Goal: Book appointment/travel/reservation

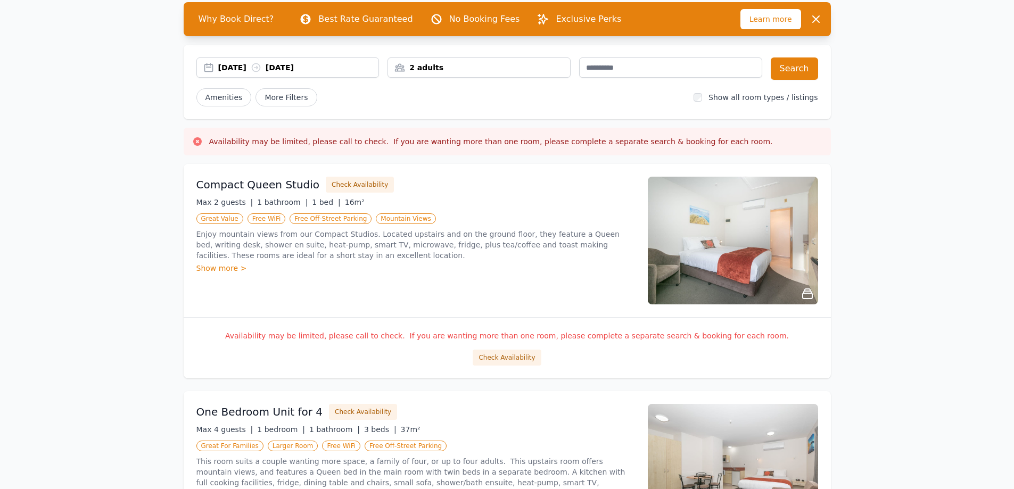
scroll to position [106, 0]
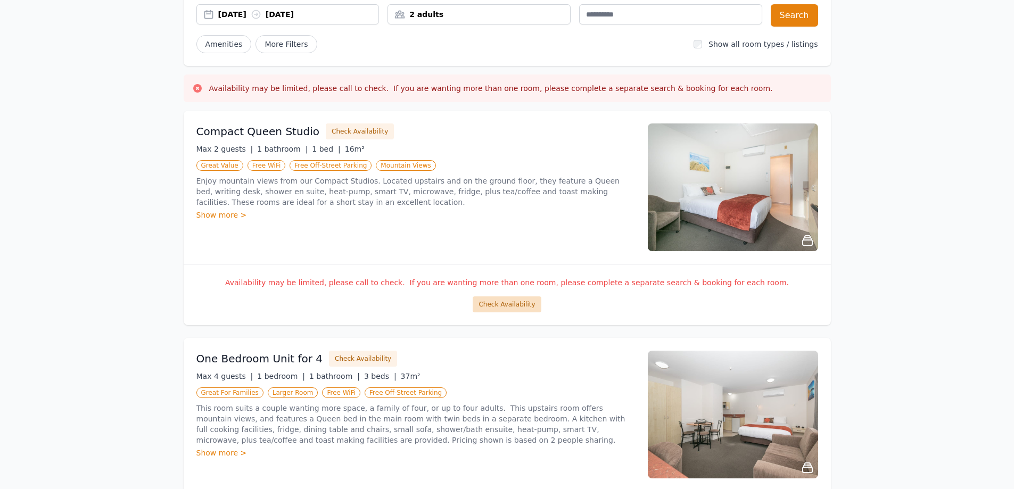
click at [513, 303] on button "Check Availability" at bounding box center [507, 305] width 68 height 16
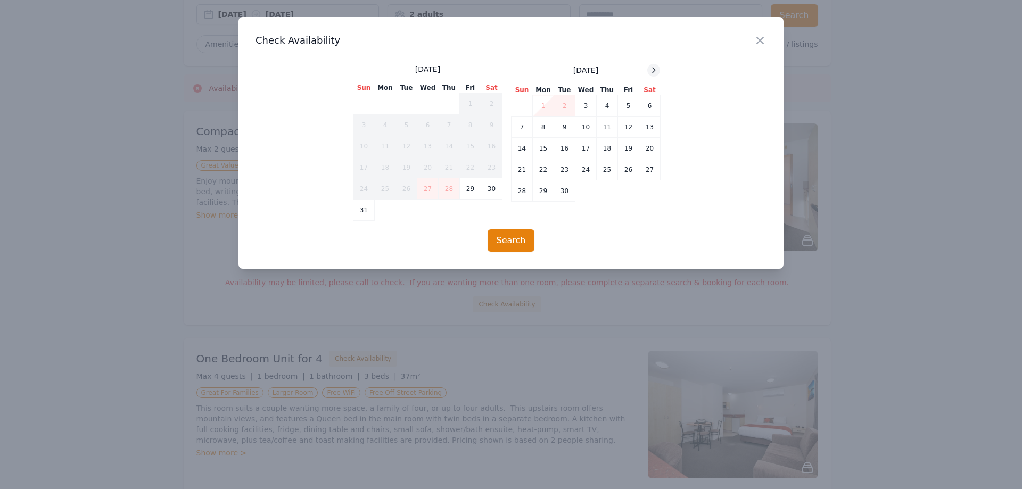
click at [653, 72] on icon at bounding box center [654, 70] width 3 height 5
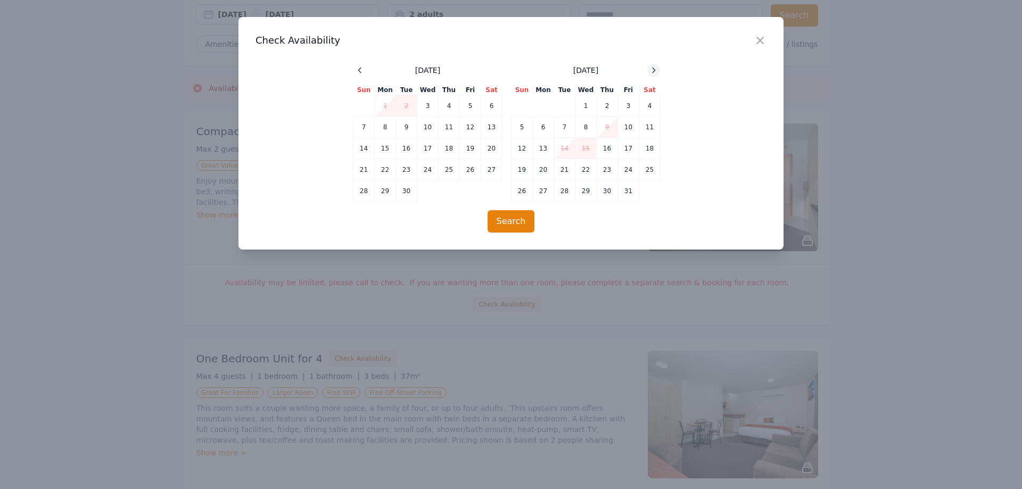
click at [653, 72] on icon at bounding box center [654, 70] width 3 height 5
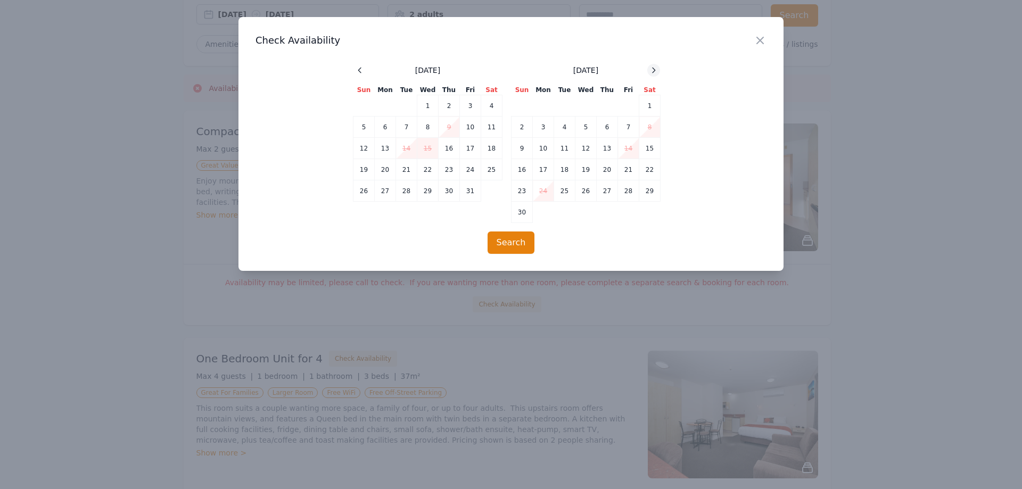
click at [653, 72] on icon at bounding box center [654, 70] width 3 height 5
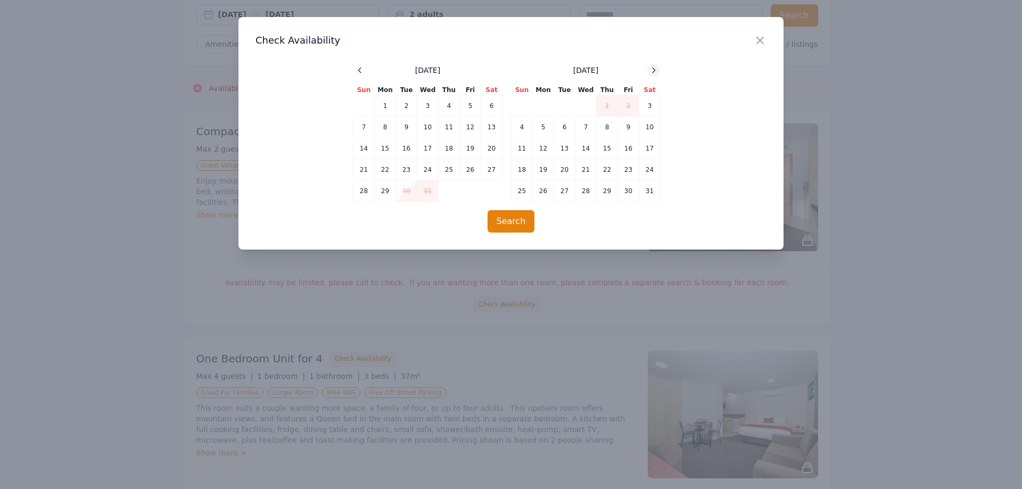
click at [653, 72] on icon at bounding box center [654, 70] width 3 height 5
click at [609, 110] on td "2" at bounding box center [607, 105] width 21 height 21
click at [769, 41] on div "Close" at bounding box center [769, 34] width 30 height 34
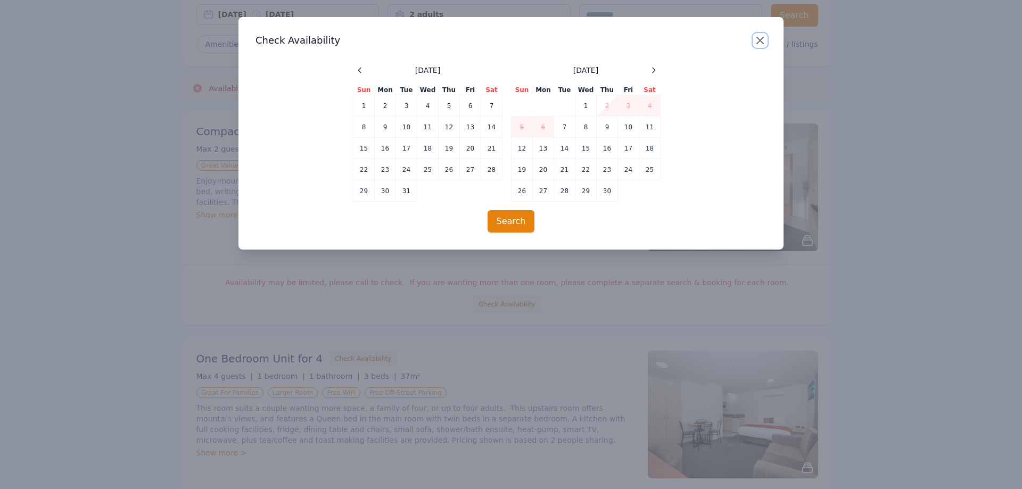
click at [760, 43] on icon "button" at bounding box center [760, 40] width 13 height 13
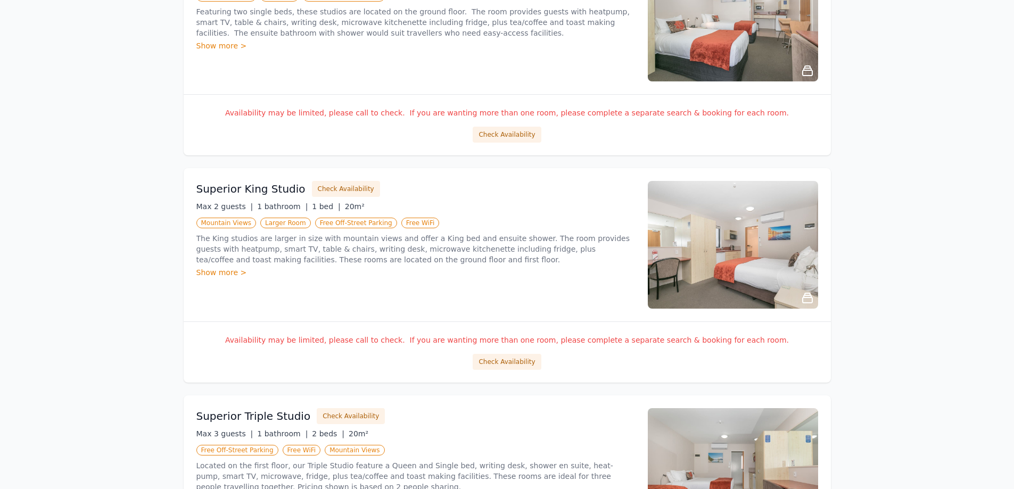
scroll to position [1012, 0]
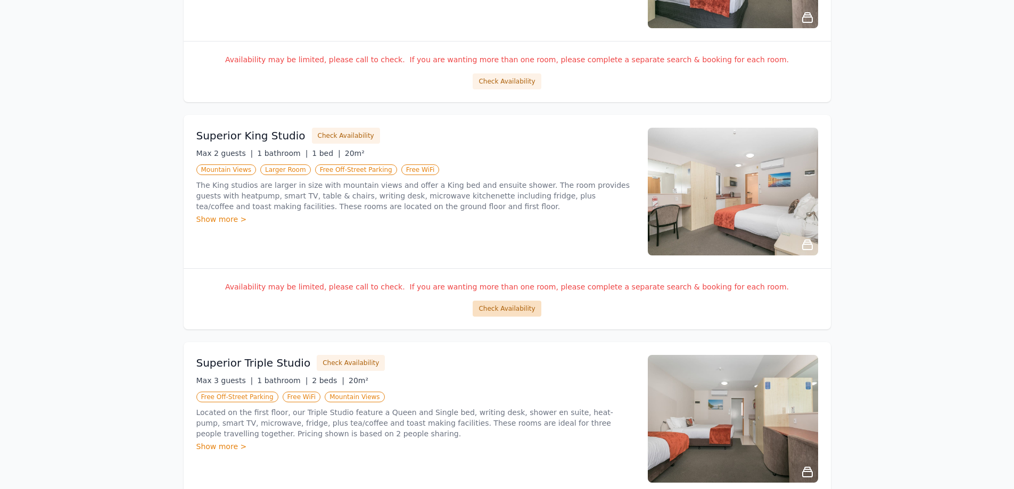
click at [525, 311] on button "Check Availability" at bounding box center [507, 309] width 68 height 16
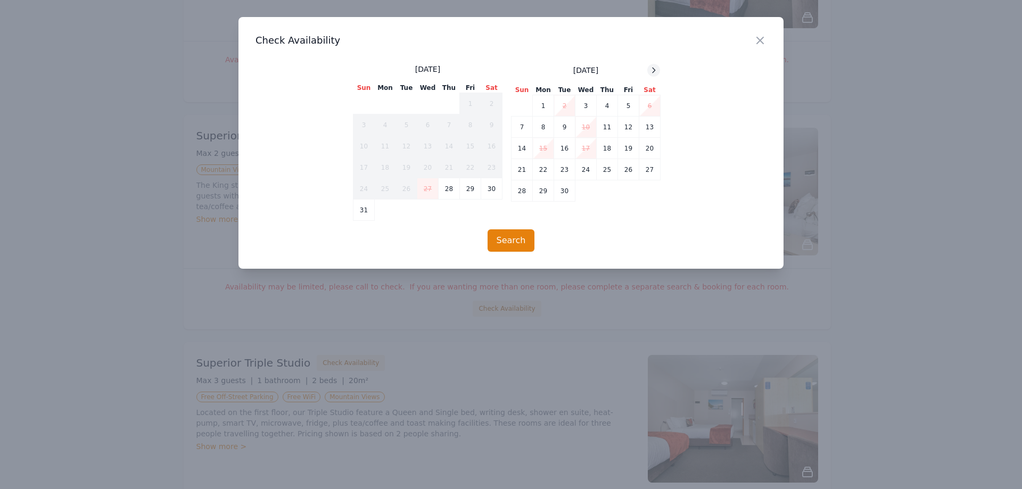
click at [656, 74] on icon at bounding box center [654, 70] width 9 height 9
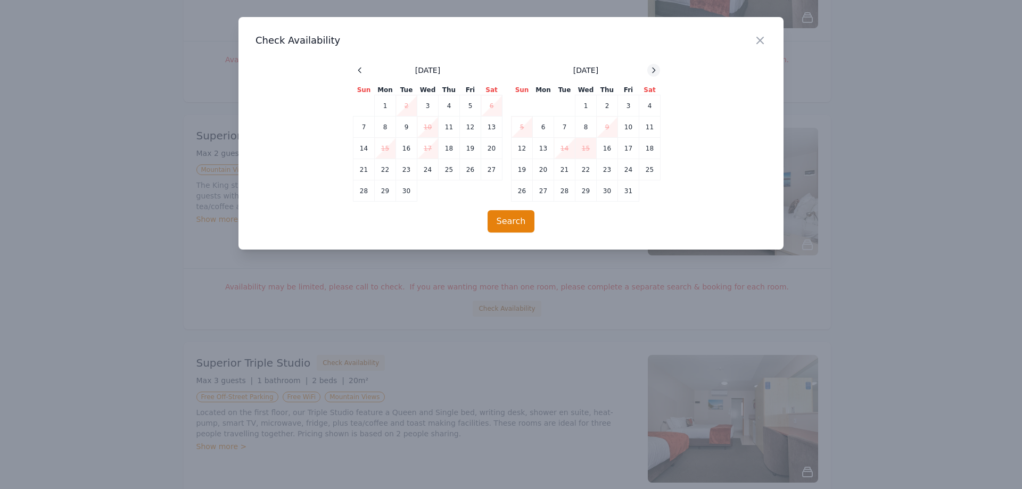
click at [656, 74] on icon at bounding box center [654, 70] width 9 height 9
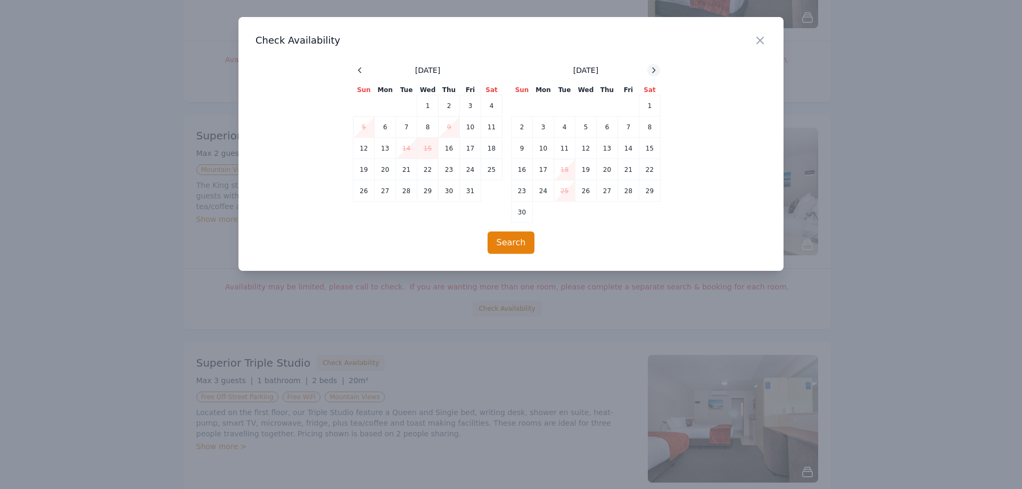
click at [656, 74] on icon at bounding box center [654, 70] width 9 height 9
click at [656, 73] on icon at bounding box center [654, 70] width 9 height 9
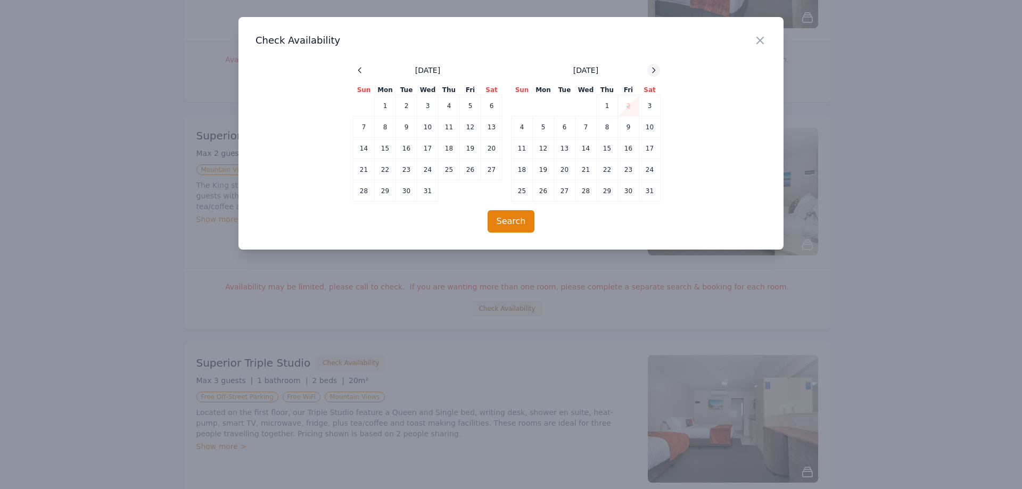
click at [655, 73] on icon at bounding box center [654, 70] width 9 height 9
click at [758, 40] on icon "button" at bounding box center [760, 40] width 13 height 13
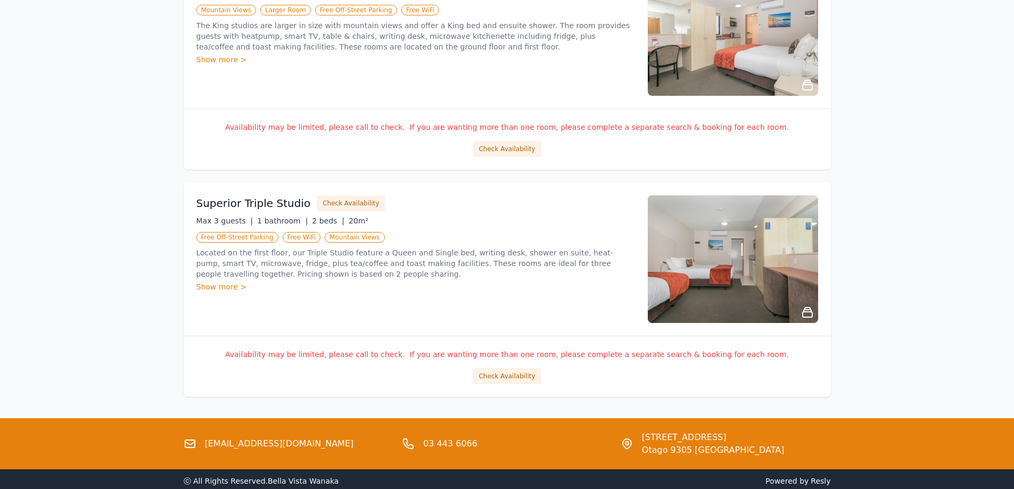
scroll to position [1225, 0]
